Goal: Information Seeking & Learning: Learn about a topic

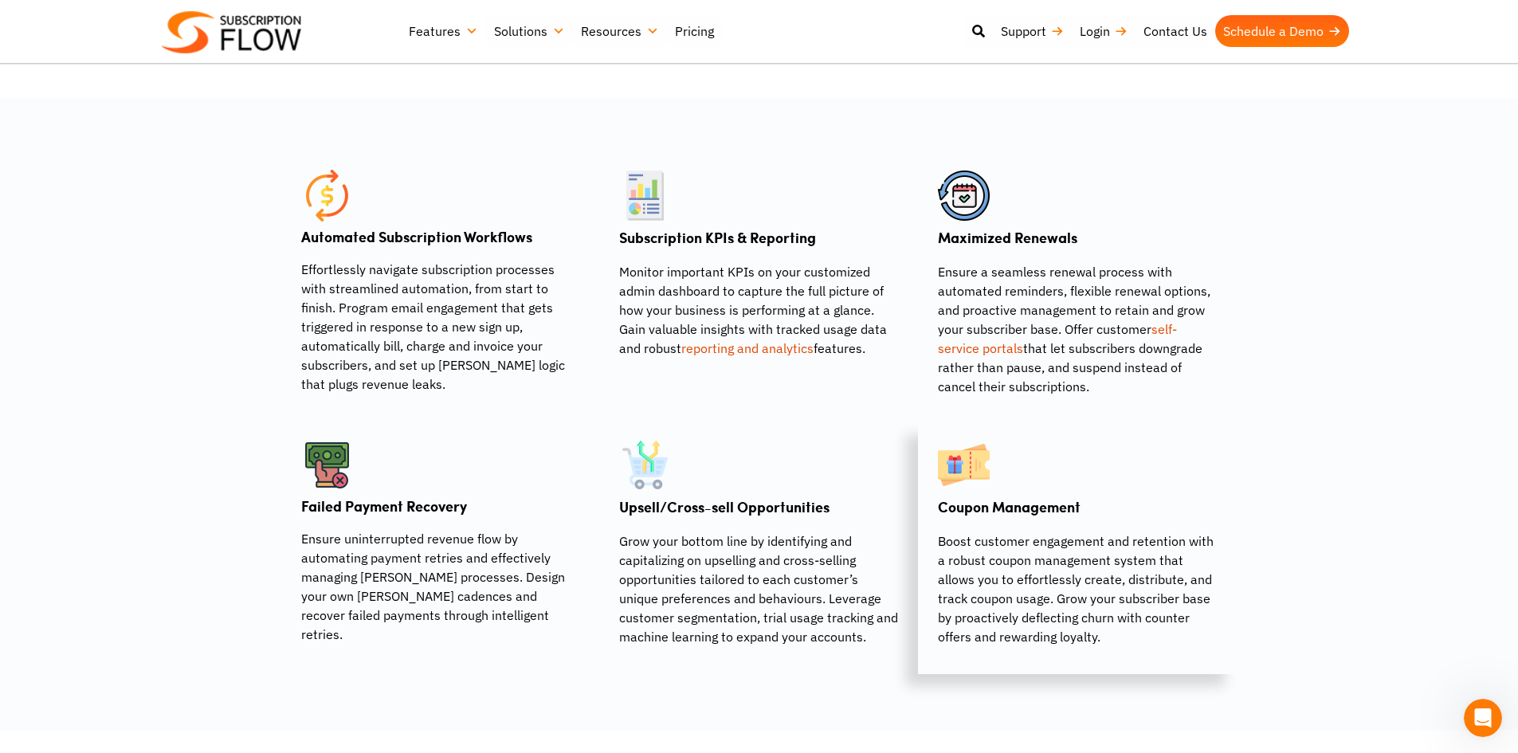
scroll to position [956, 0]
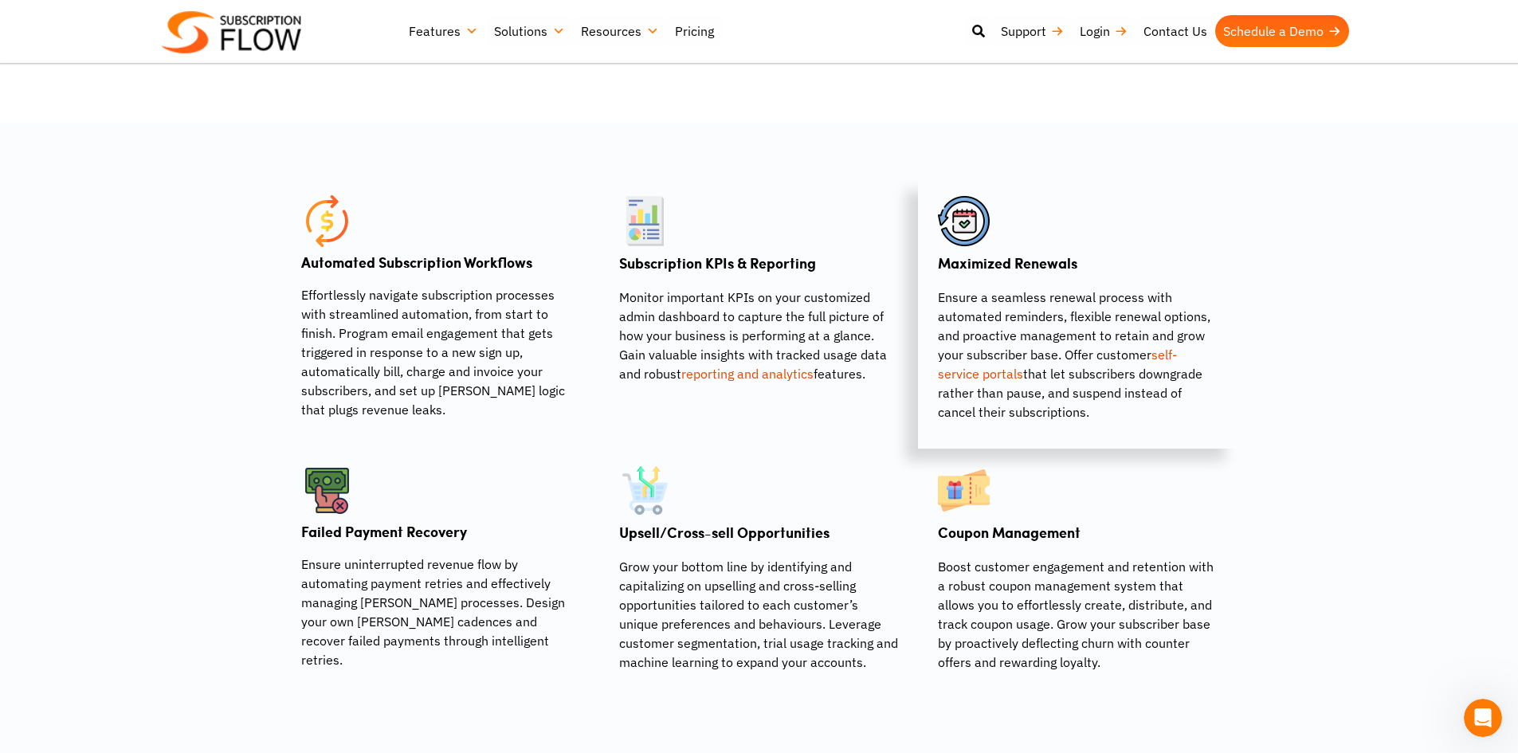
click at [956, 373] on link "self-service portals" at bounding box center [1057, 364] width 239 height 35
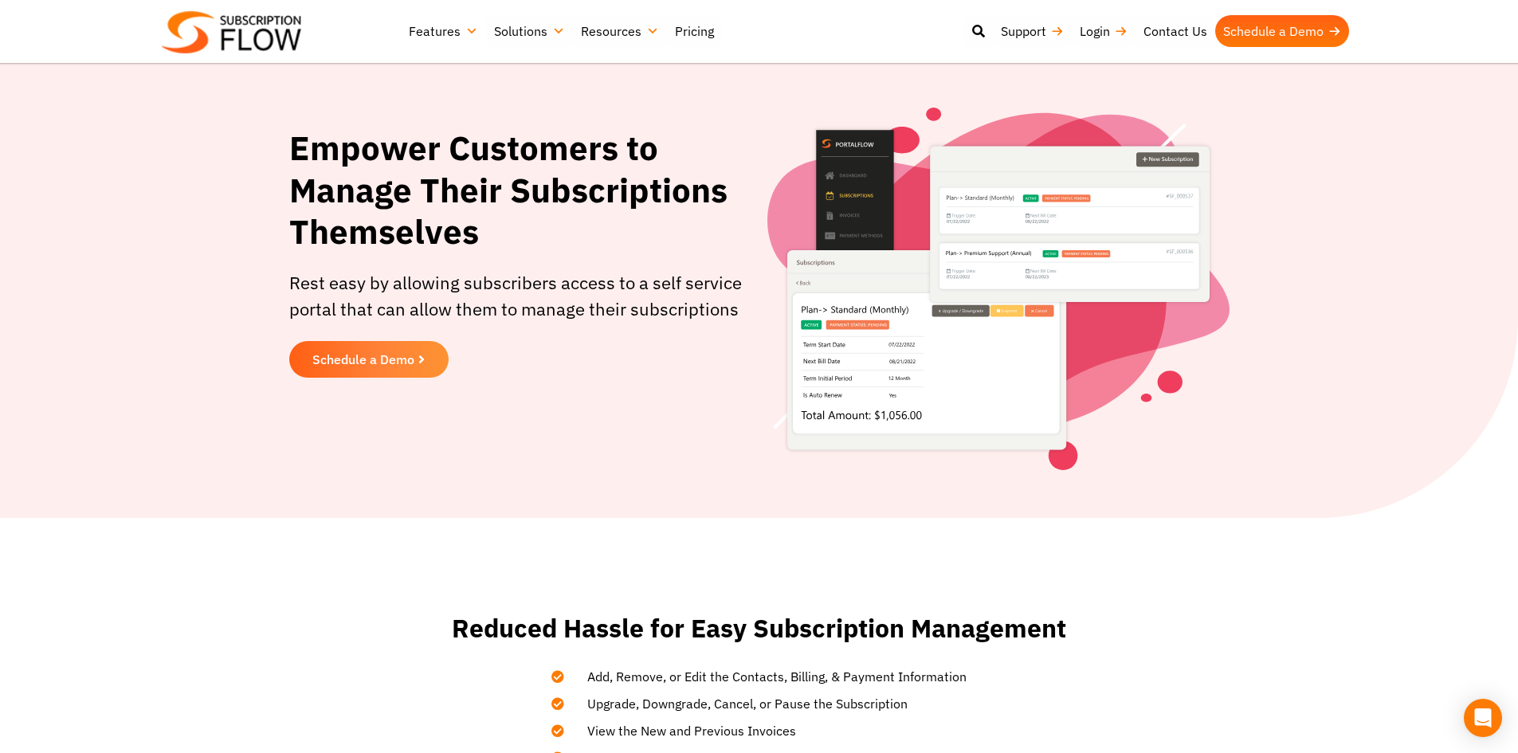
click at [909, 452] on img at bounding box center [999, 289] width 462 height 363
click at [685, 27] on link "Pricing" at bounding box center [694, 31] width 55 height 32
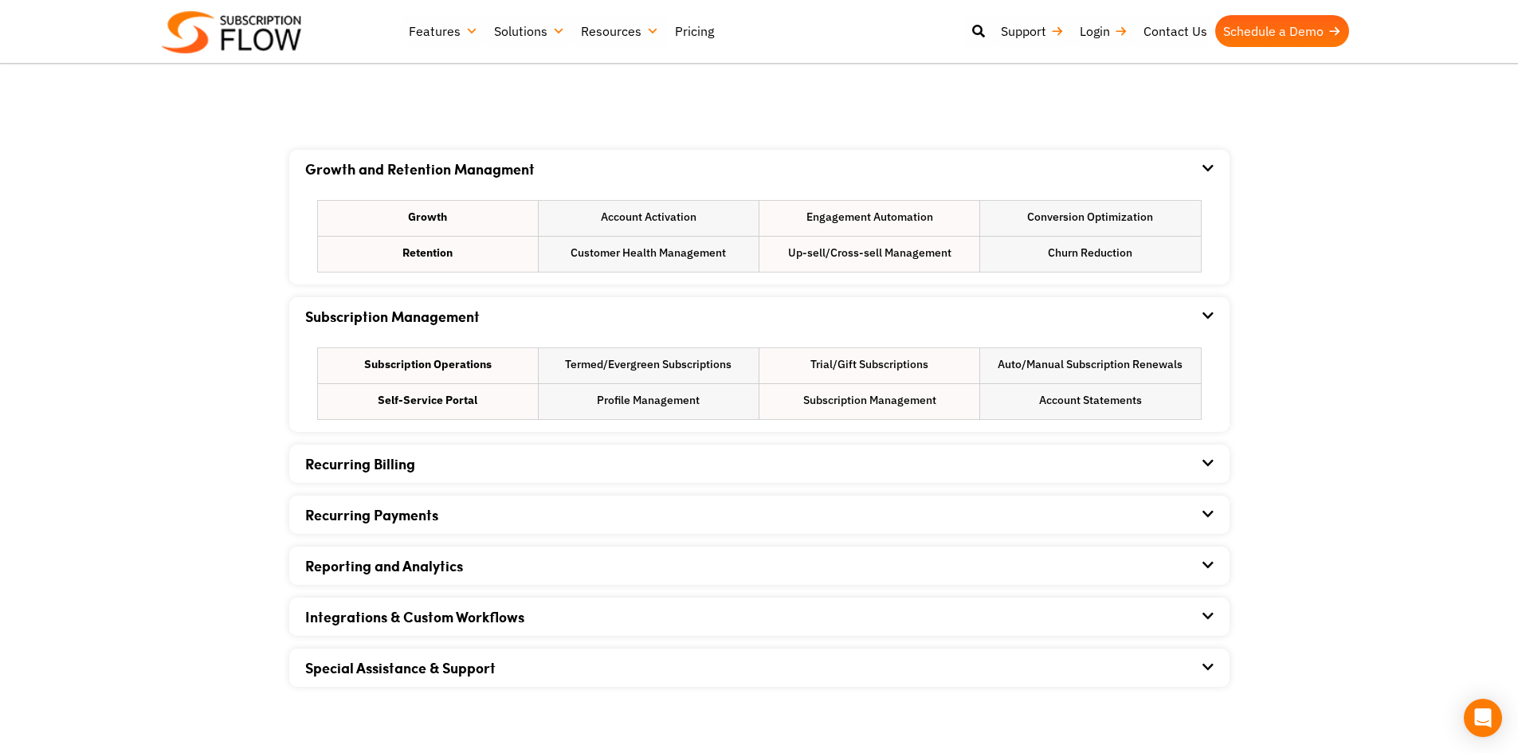
scroll to position [956, 0]
